Goal: Navigation & Orientation: Find specific page/section

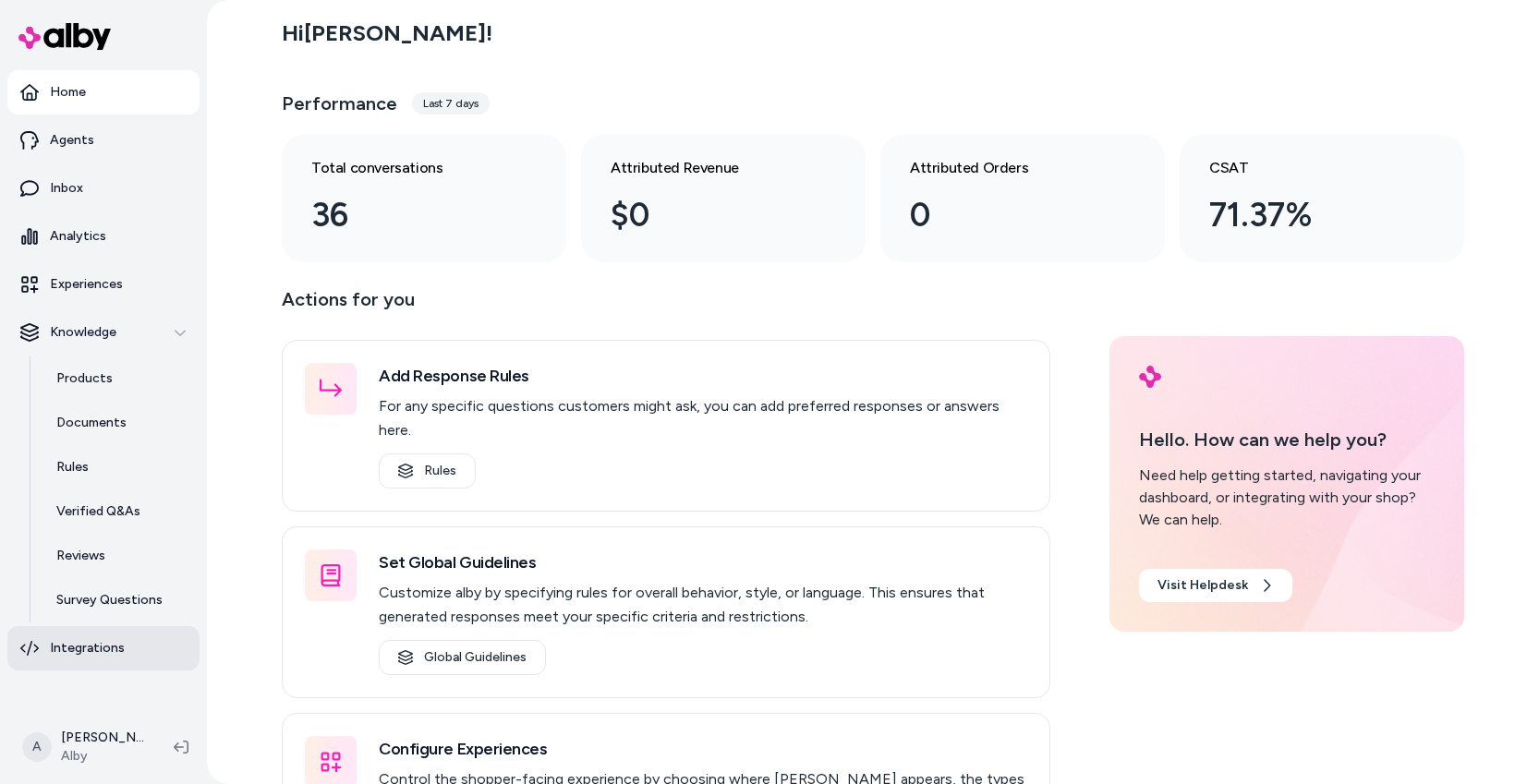
click at [111, 639] on p "Integrations" at bounding box center [88, 648] width 75 height 18
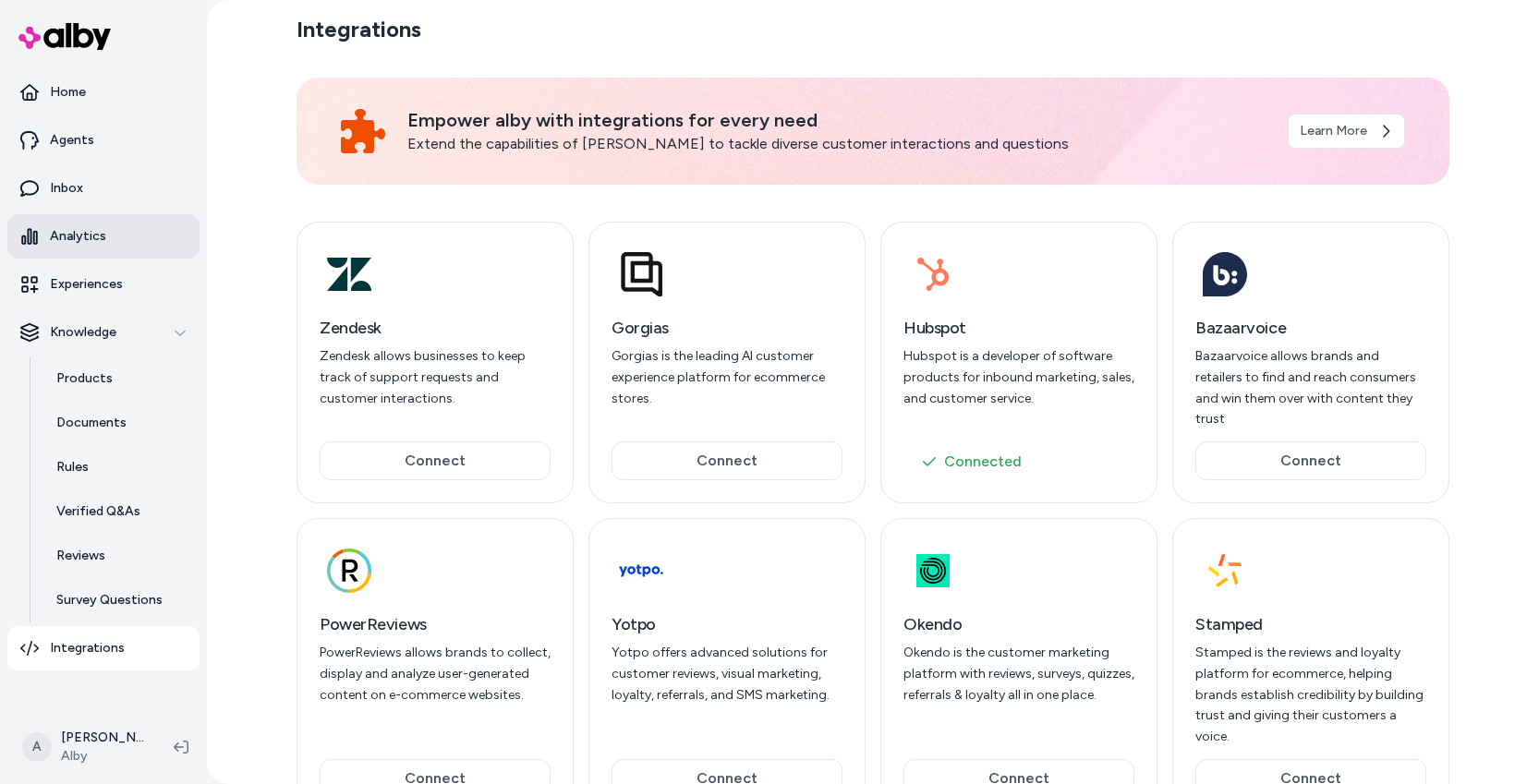
click at [103, 231] on link "Analytics" at bounding box center [103, 236] width 192 height 44
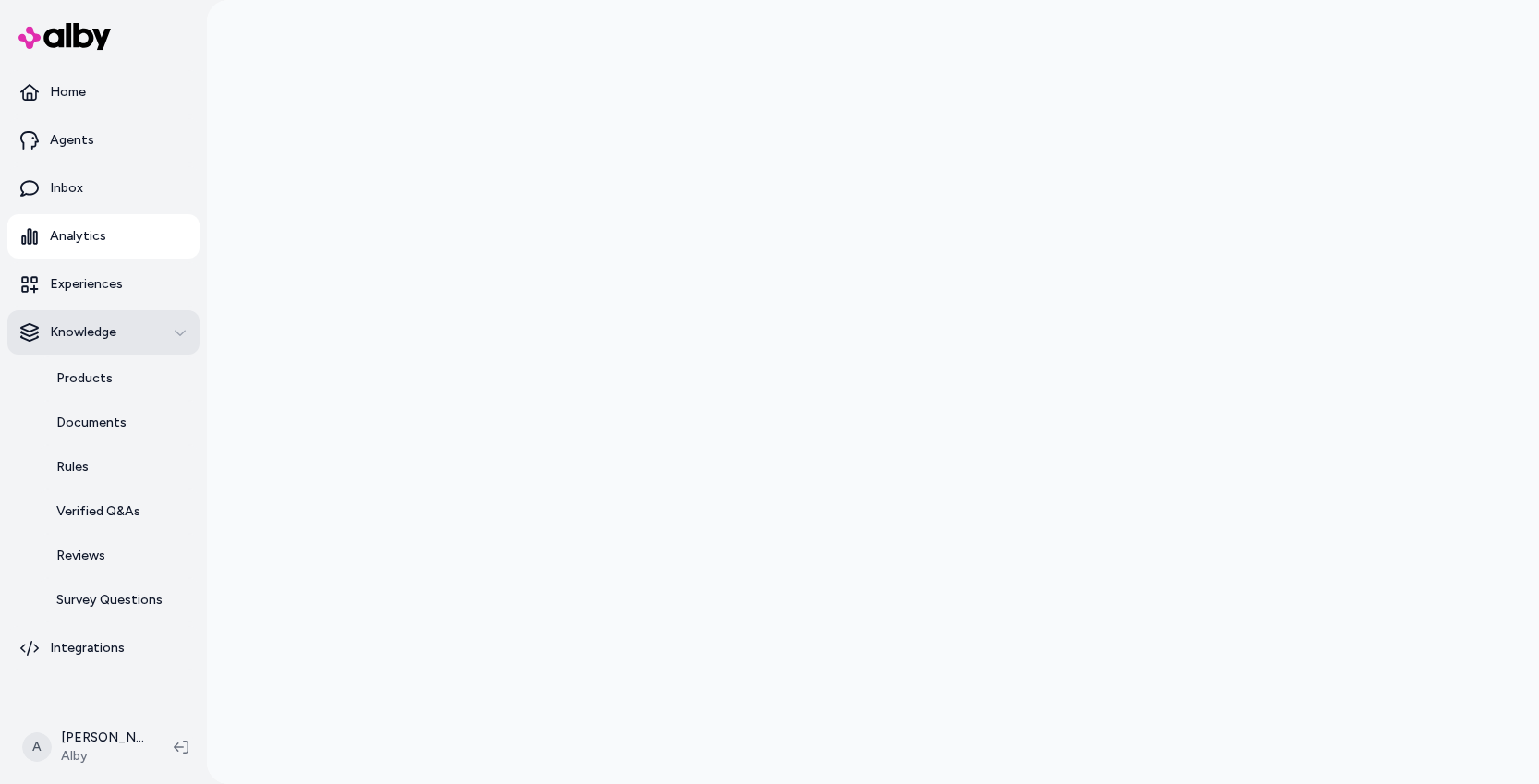
click at [176, 330] on icon "button" at bounding box center [179, 332] width 13 height 13
click at [182, 334] on icon "button" at bounding box center [179, 332] width 13 height 13
click at [141, 378] on link "Products" at bounding box center [119, 379] width 162 height 44
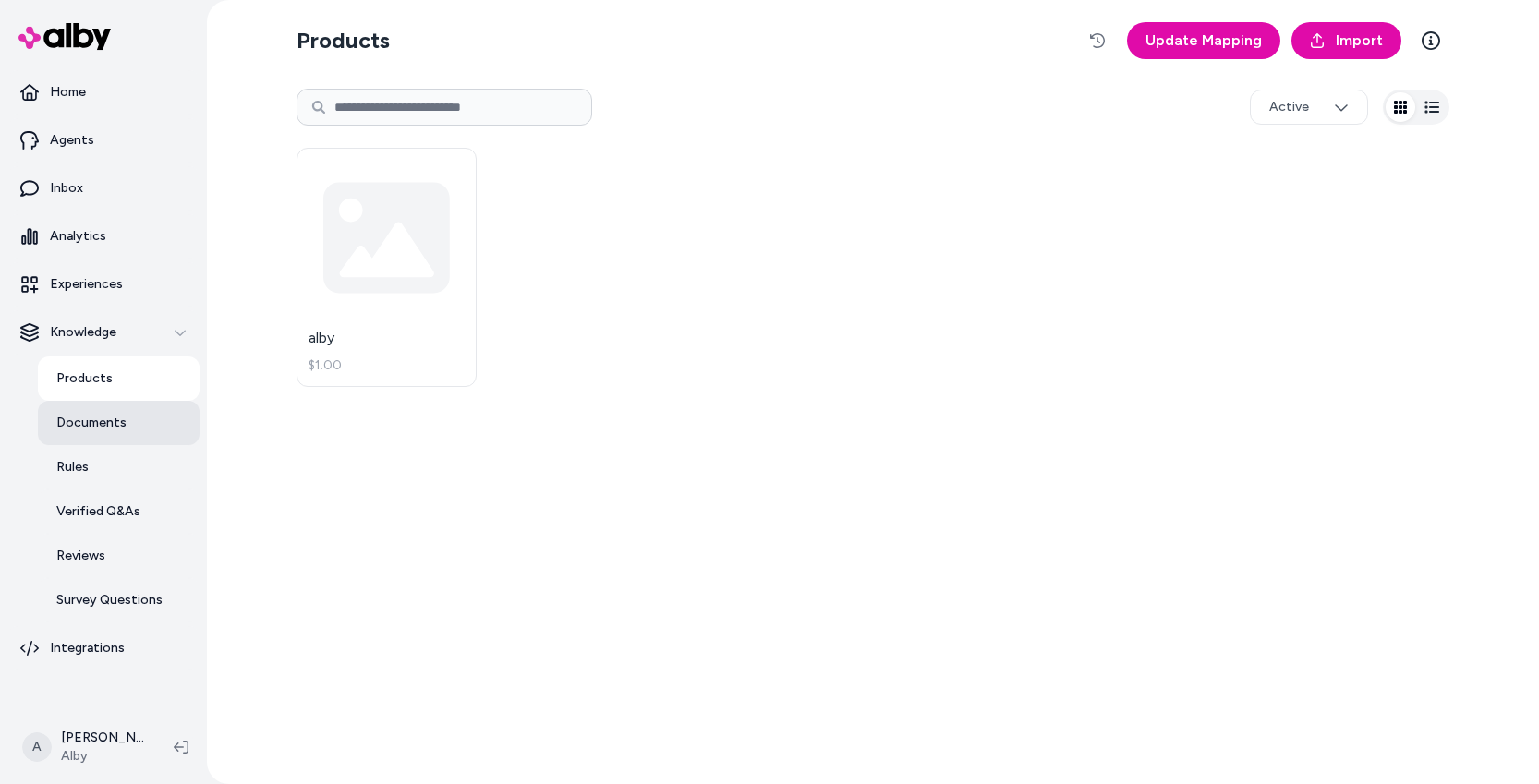
click at [135, 427] on link "Documents" at bounding box center [119, 423] width 162 height 44
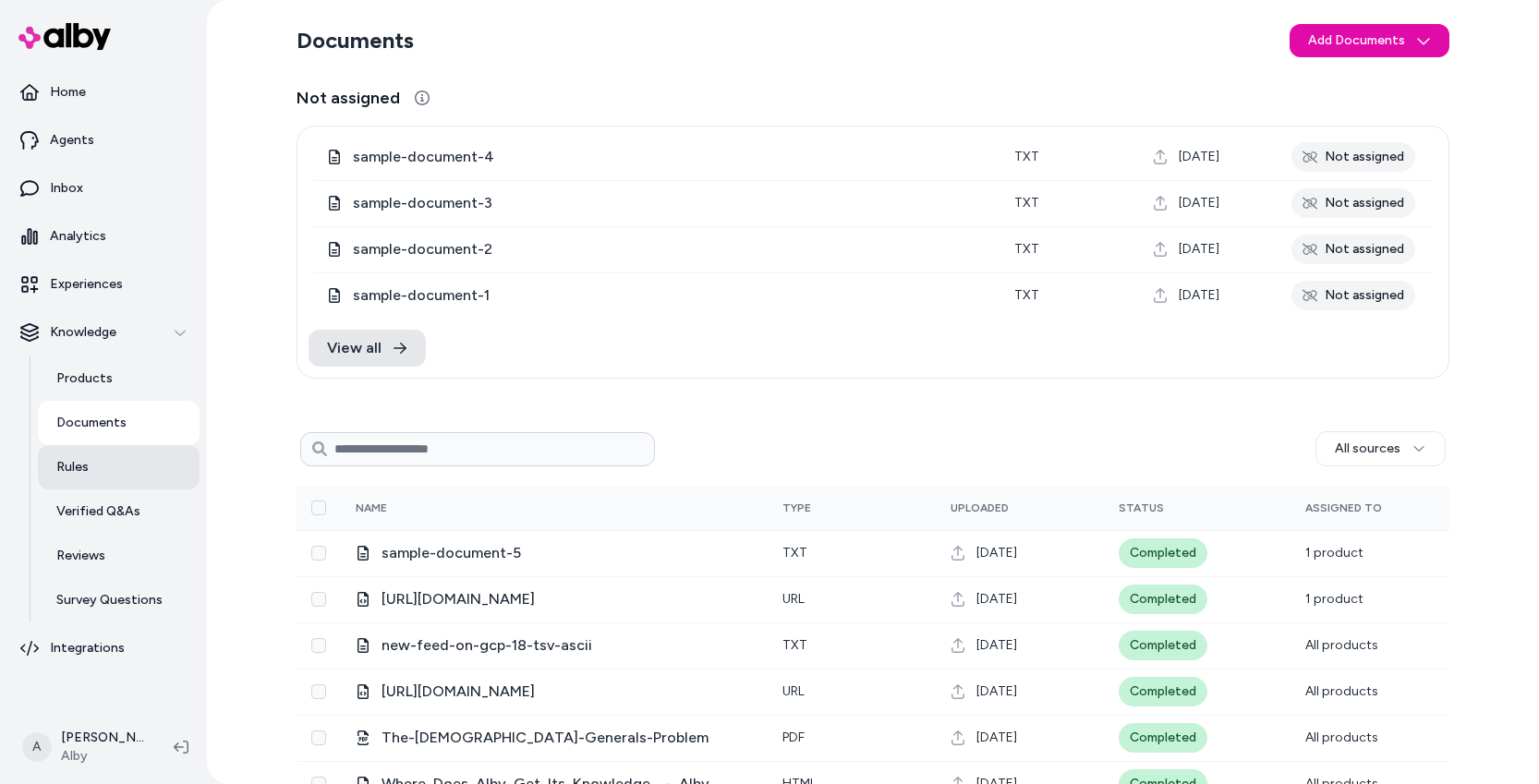
click at [119, 466] on link "Rules" at bounding box center [119, 468] width 162 height 44
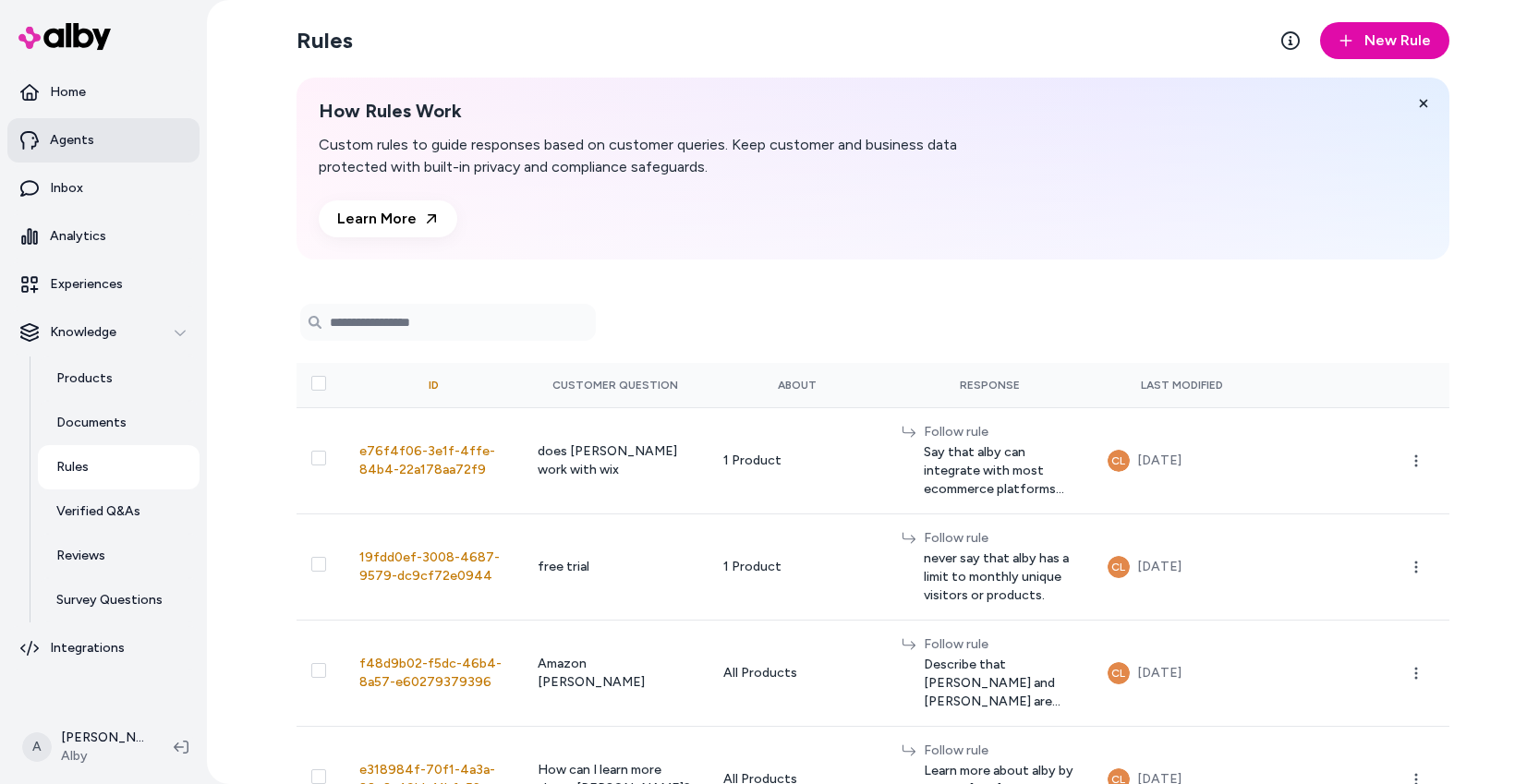
click at [96, 130] on link "Agents" at bounding box center [103, 141] width 192 height 44
click at [94, 142] on link "Agents" at bounding box center [103, 141] width 192 height 44
click at [95, 143] on link "Agents" at bounding box center [103, 141] width 192 height 44
click at [90, 143] on p "Agents" at bounding box center [72, 140] width 44 height 18
click at [107, 283] on p "Experiences" at bounding box center [87, 284] width 73 height 18
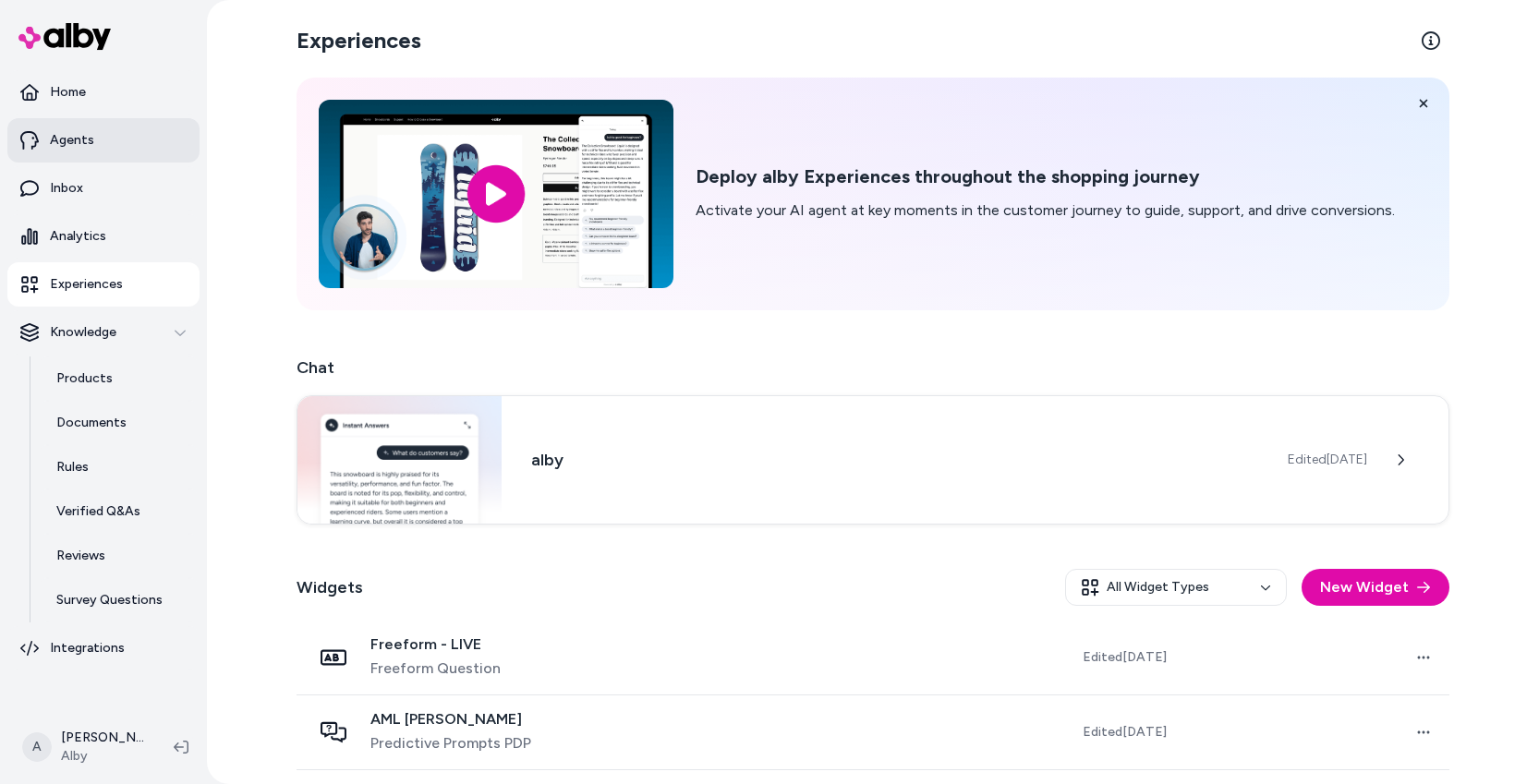
click at [104, 134] on link "Agents" at bounding box center [103, 141] width 192 height 44
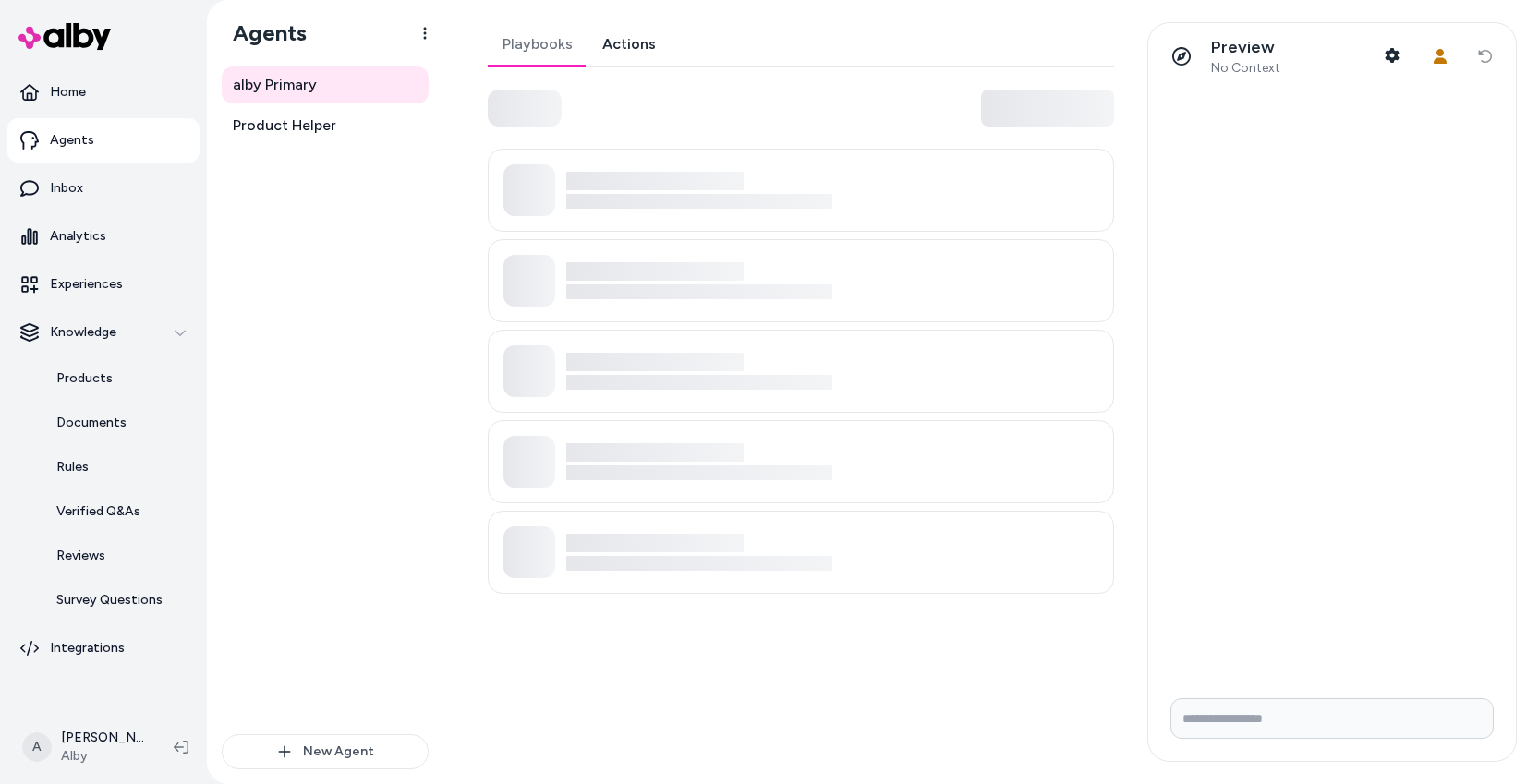
click at [638, 26] on link "Actions" at bounding box center [629, 44] width 83 height 44
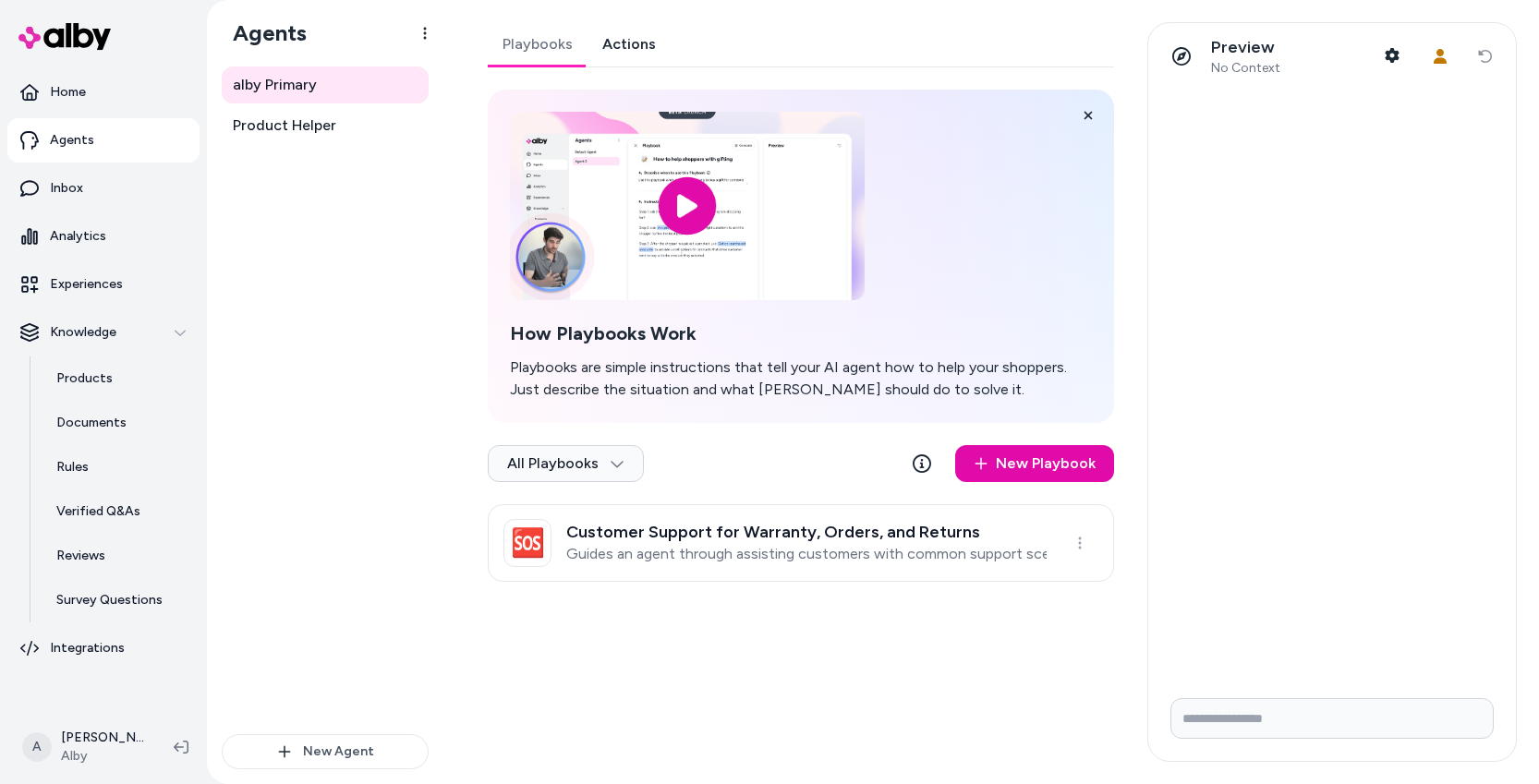
click at [646, 44] on link "Actions" at bounding box center [629, 44] width 83 height 44
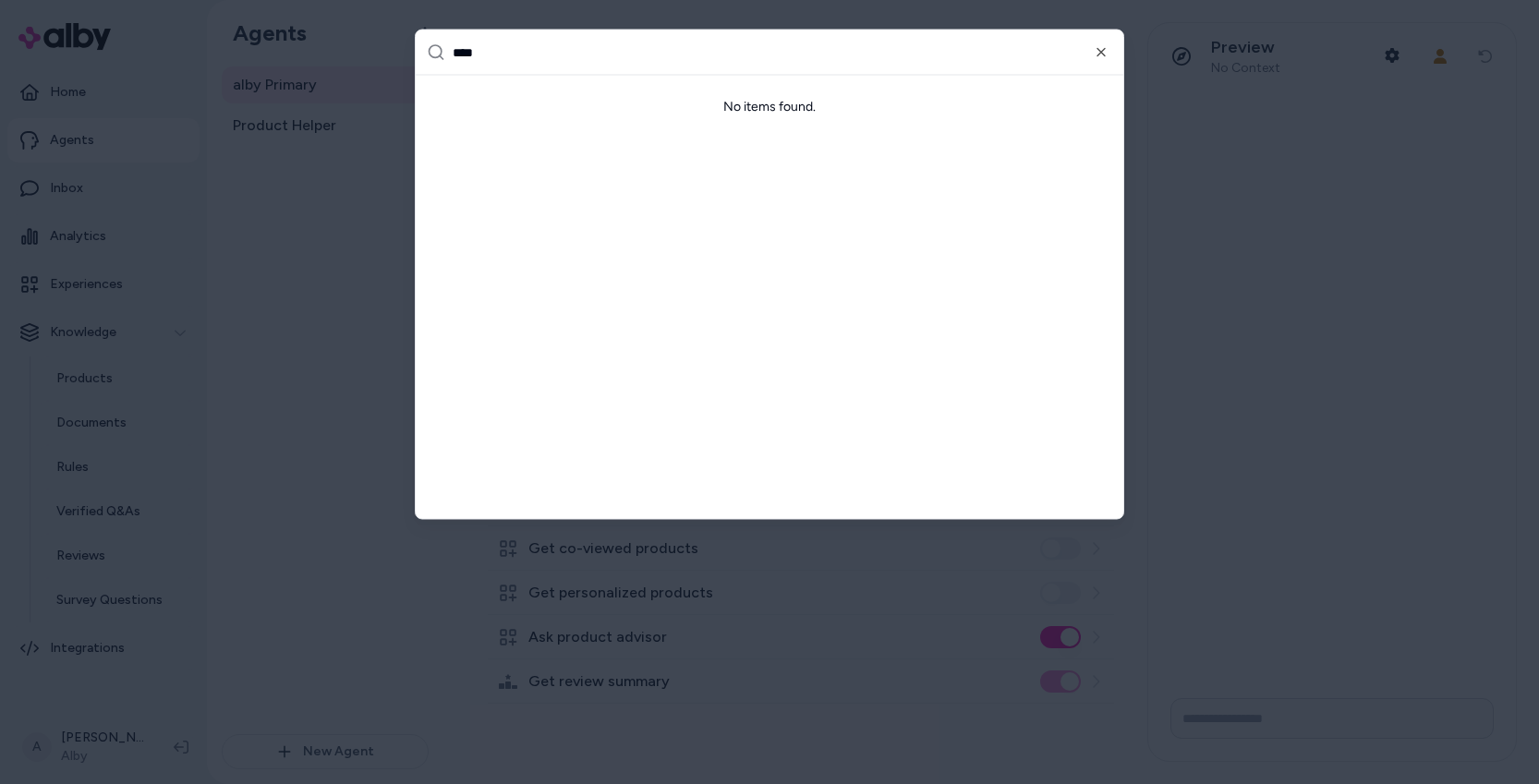
type input "***"
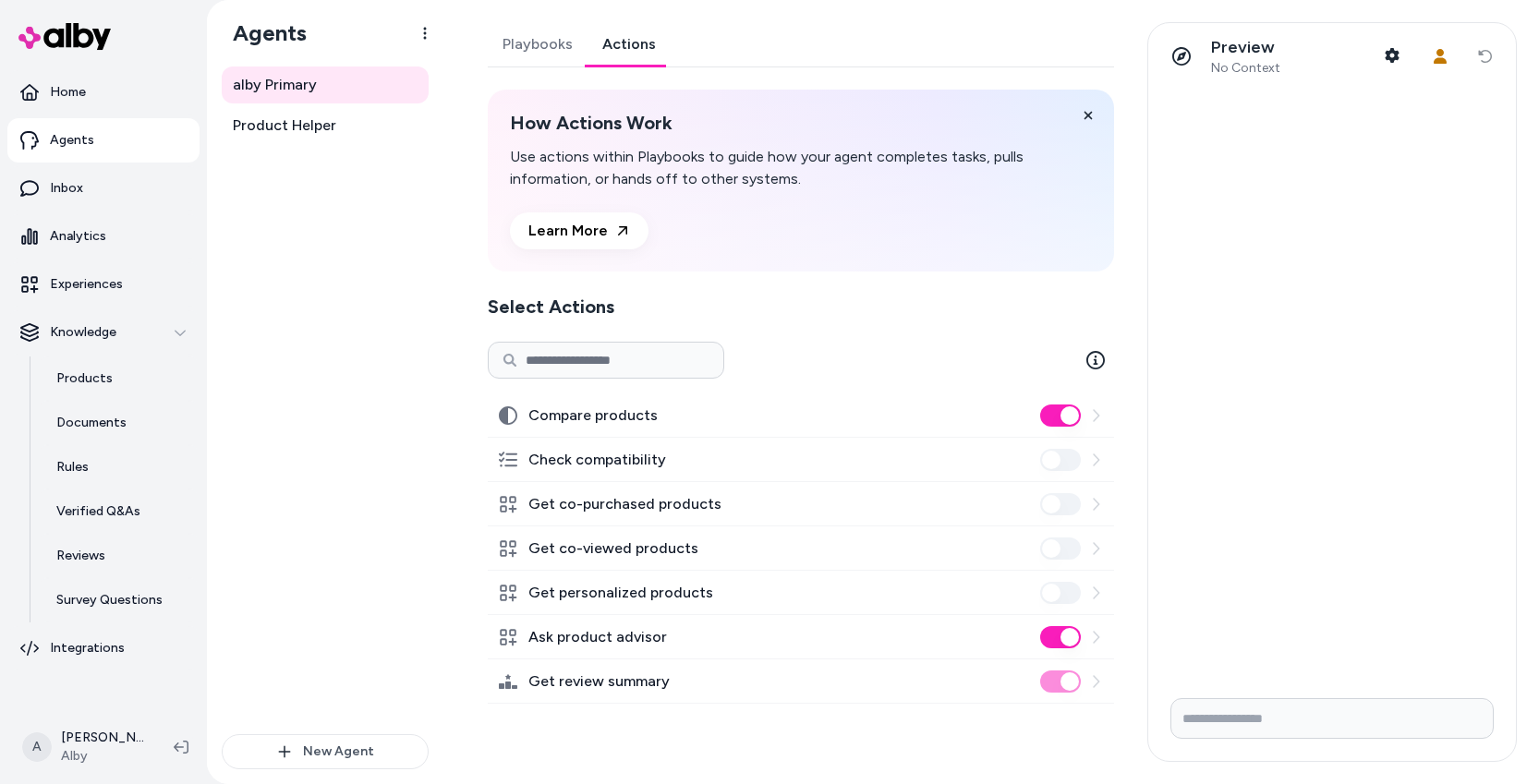
click at [796, 32] on div "Playbooks Actions" at bounding box center [801, 44] width 626 height 45
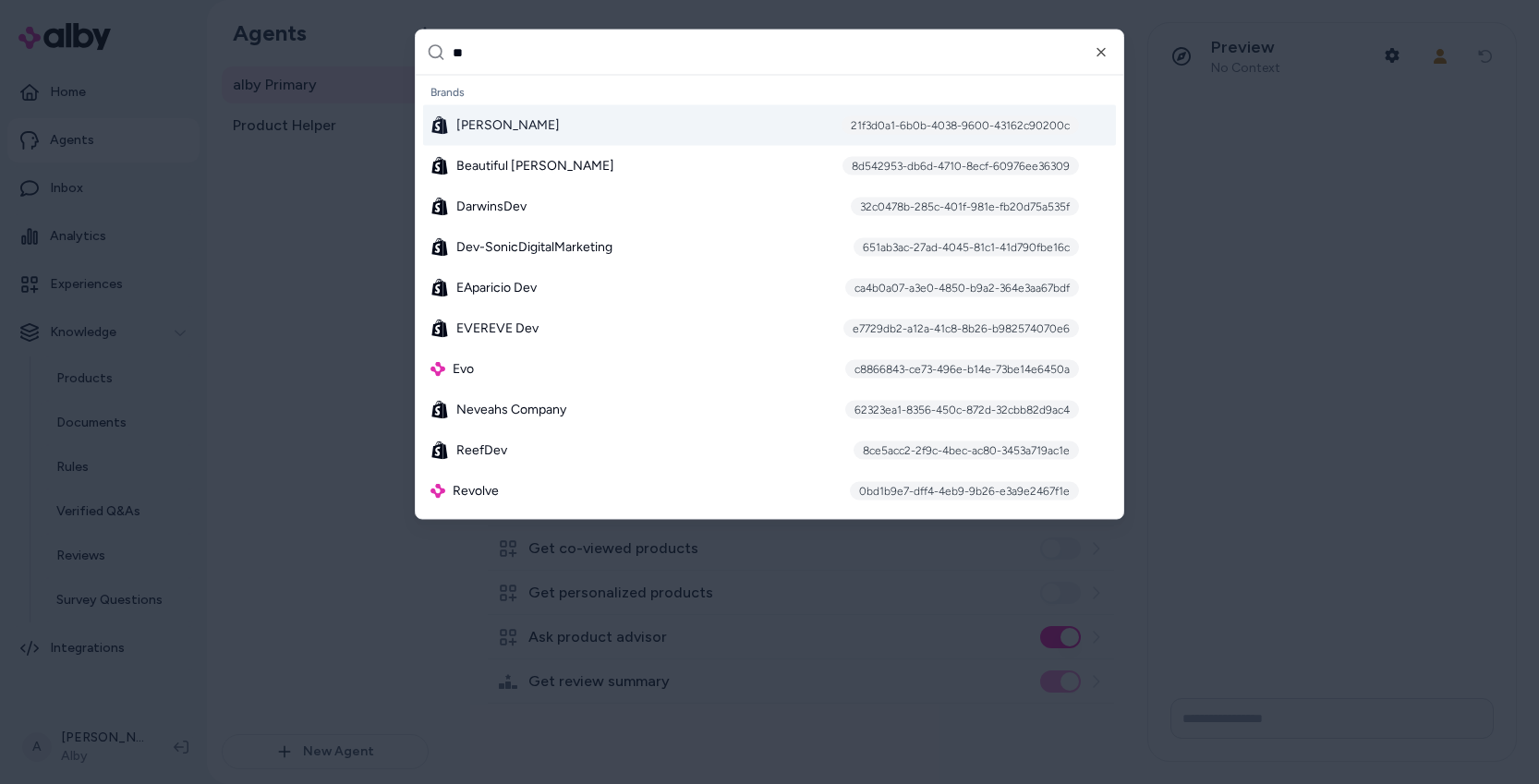
type input "***"
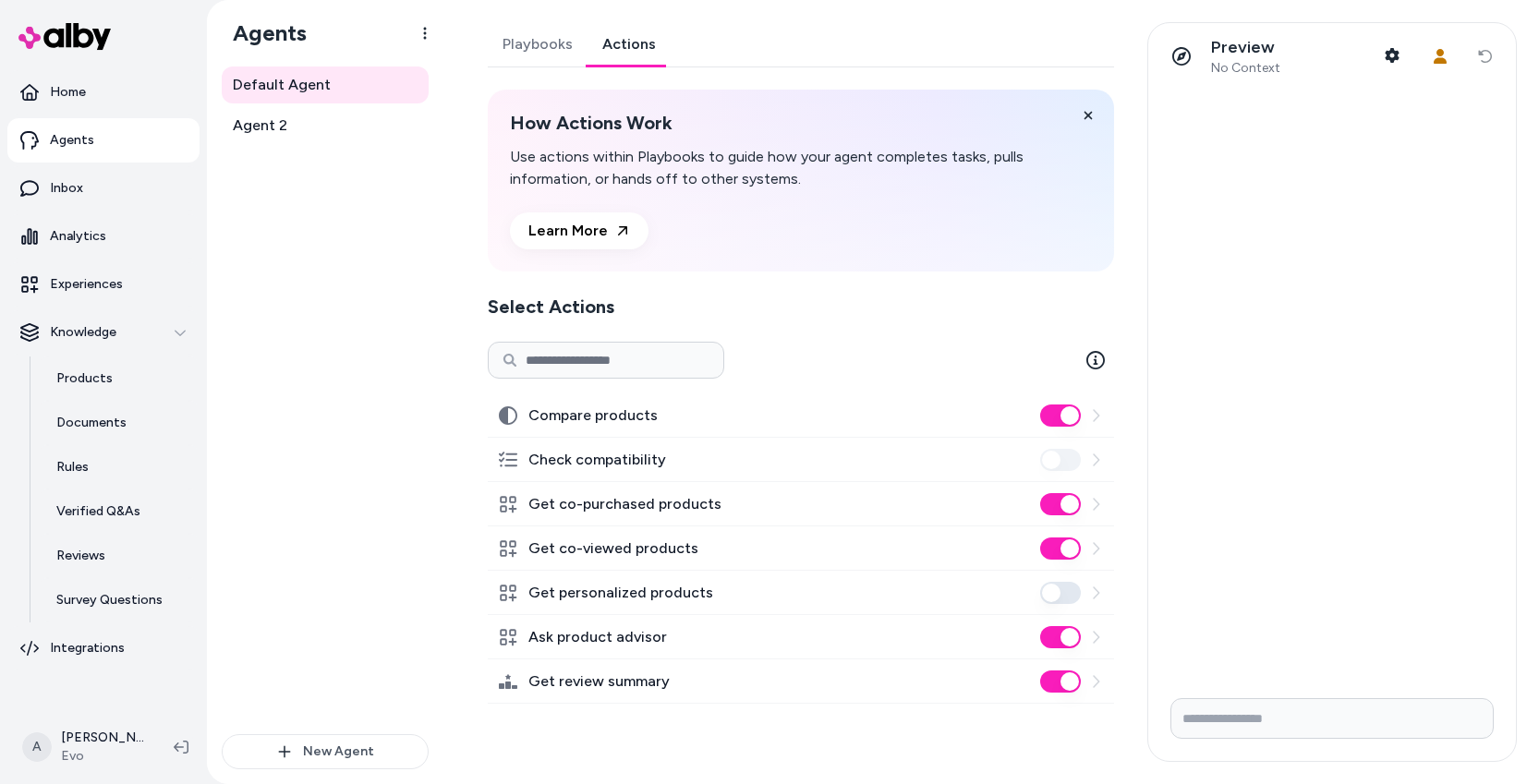
click at [635, 50] on link "Actions" at bounding box center [629, 44] width 83 height 44
click at [679, 459] on div "Check compatibility" at bounding box center [801, 460] width 626 height 44
click at [619, 463] on label "Check compatibility" at bounding box center [597, 459] width 138 height 22
click at [619, 464] on label "Check compatibility" at bounding box center [597, 459] width 138 height 22
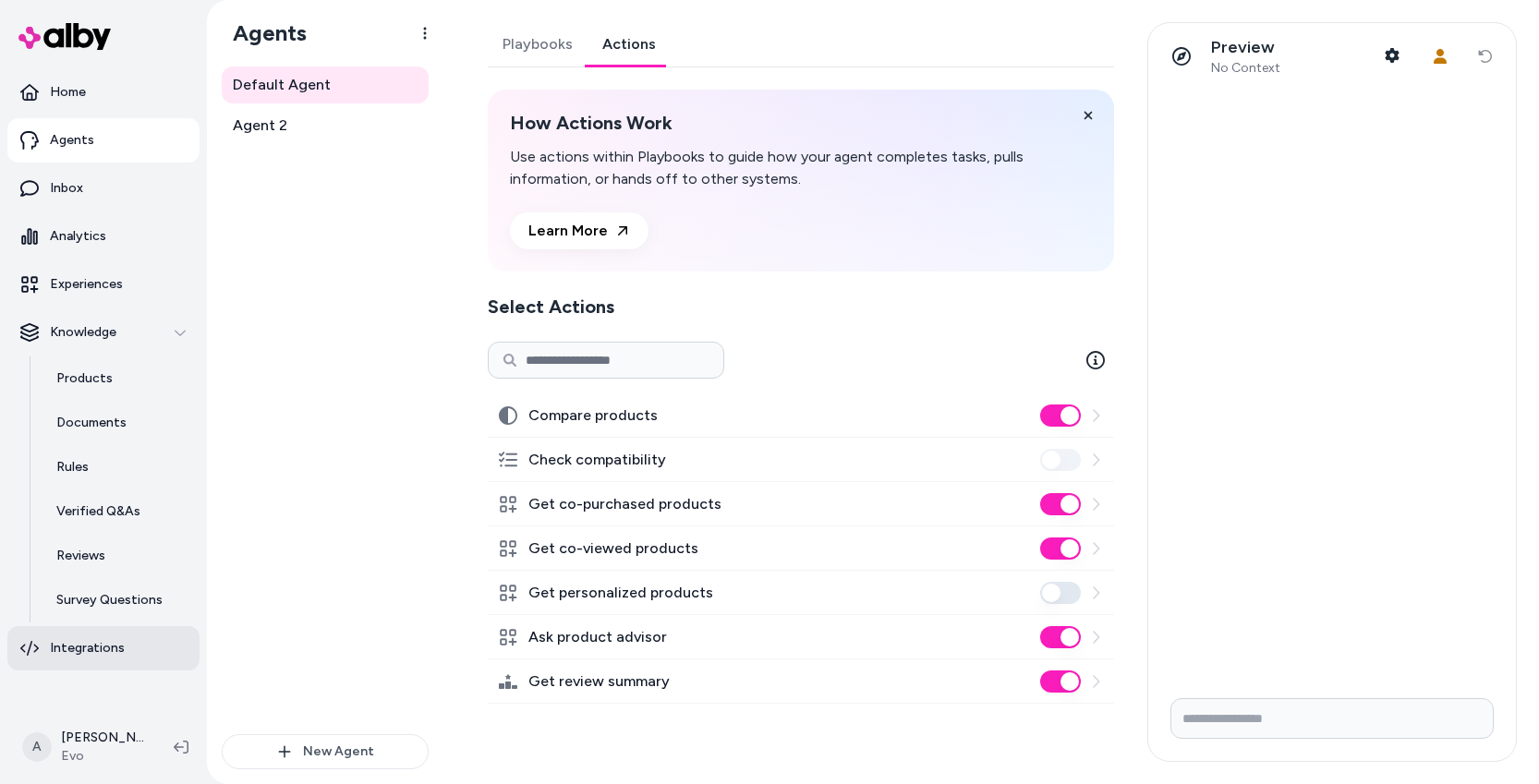
click at [115, 645] on p "Integrations" at bounding box center [88, 648] width 75 height 18
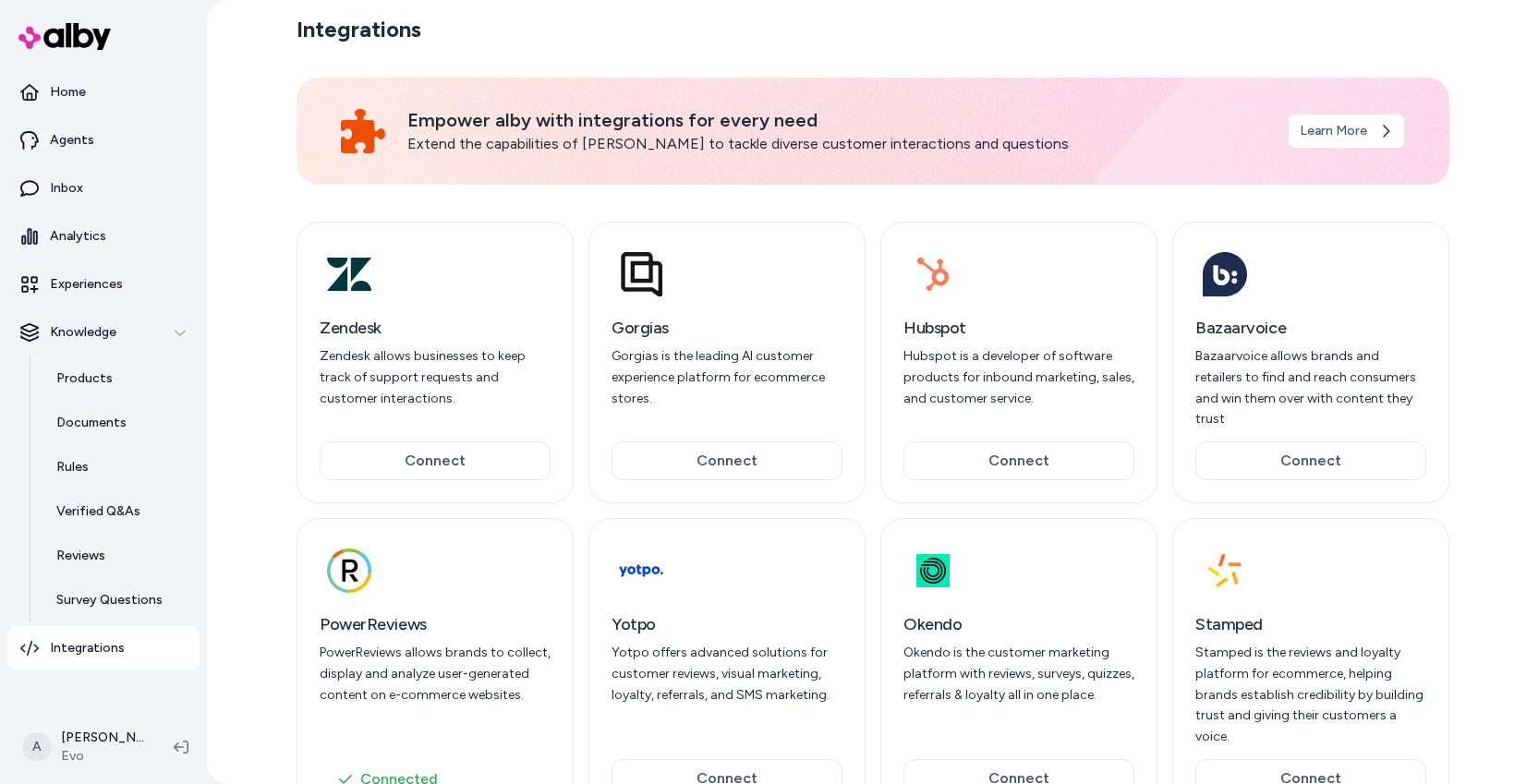
click at [804, 52] on div "Integrations Empower alby with integrations for every need Extend the capabilit…" at bounding box center [873, 392] width 1183 height 784
